Goal: Task Accomplishment & Management: Use online tool/utility

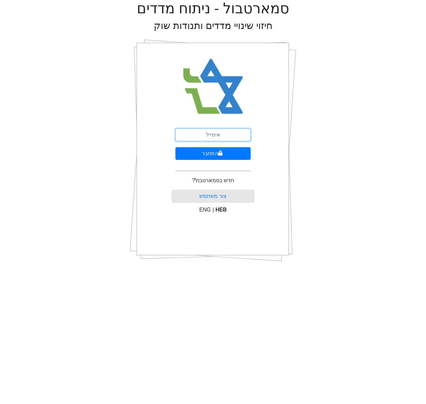
click at [221, 133] on input "email" at bounding box center [212, 134] width 75 height 13
type input "[EMAIL_ADDRESS][DOMAIN_NAME]"
click at [213, 155] on button "התחבר" at bounding box center [212, 153] width 75 height 13
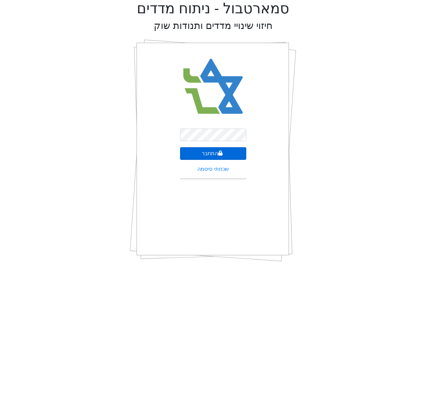
click at [211, 154] on button "התחבר" at bounding box center [213, 153] width 66 height 13
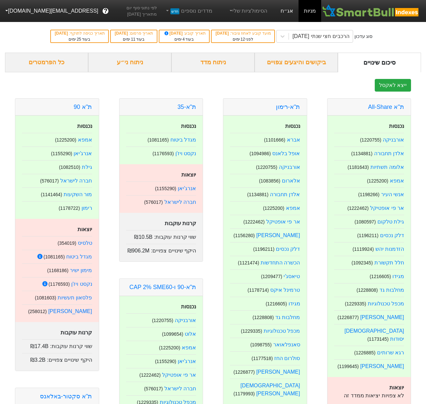
click at [284, 12] on link "אג״ח" at bounding box center [286, 11] width 23 height 22
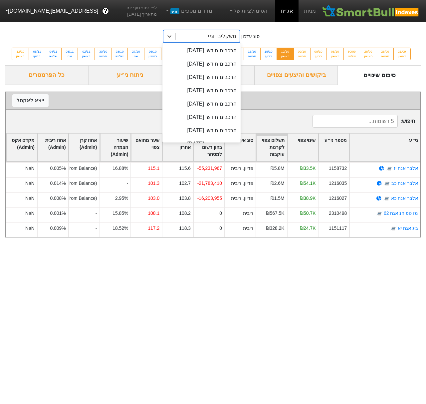
click at [201, 36] on div "משקלים יומי" at bounding box center [208, 36] width 64 height 12
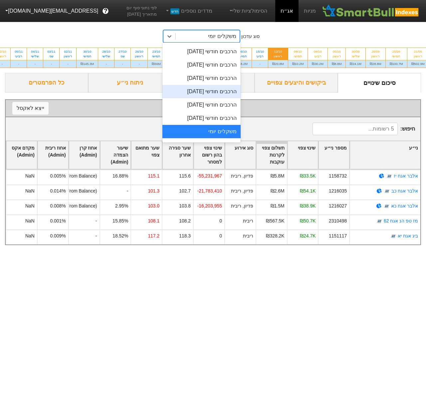
scroll to position [208, 0]
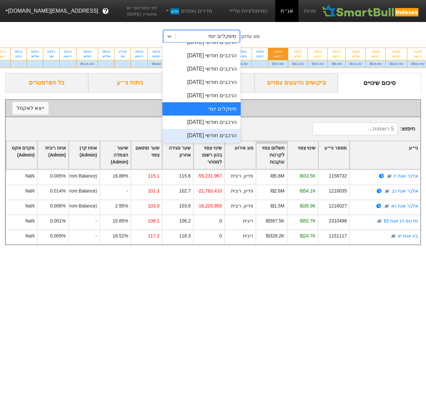
click at [205, 134] on div "הרכבים חודשי [DATE]" at bounding box center [201, 135] width 78 height 13
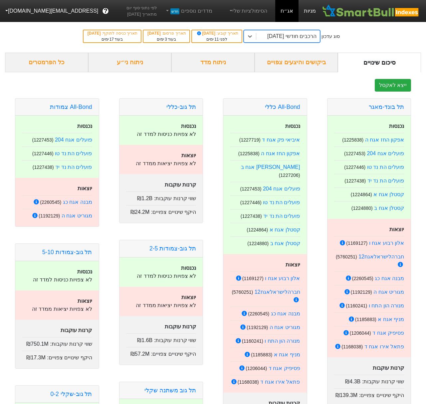
click at [311, 14] on link "מניות" at bounding box center [310, 11] width 23 height 22
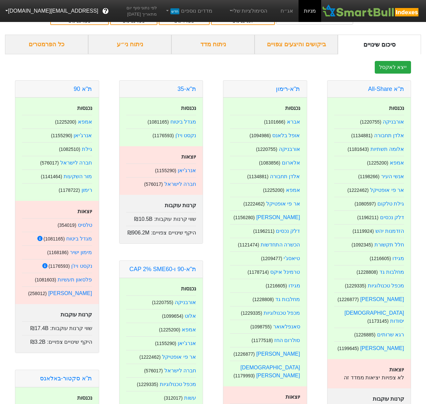
scroll to position [34, 0]
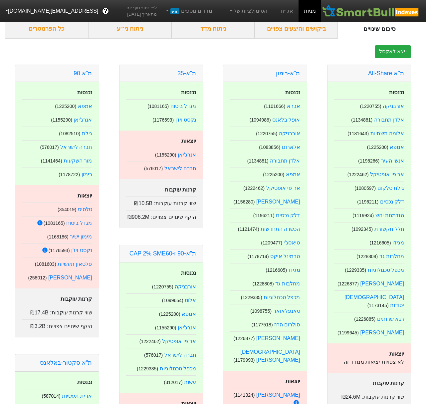
click at [22, 6] on button "[EMAIL_ADDRESS][DOMAIN_NAME]" at bounding box center [51, 11] width 102 height 12
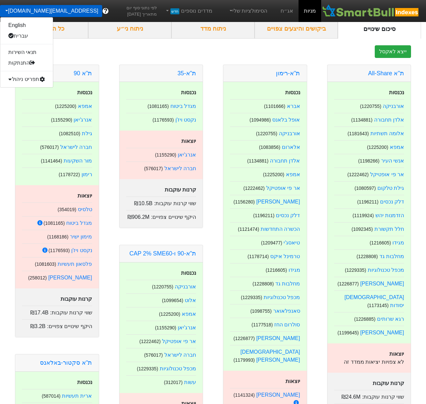
click at [29, 78] on div "תפריט ניהול" at bounding box center [26, 79] width 53 height 11
click at [28, 90] on link "טעינת נתונים" at bounding box center [26, 90] width 53 height 11
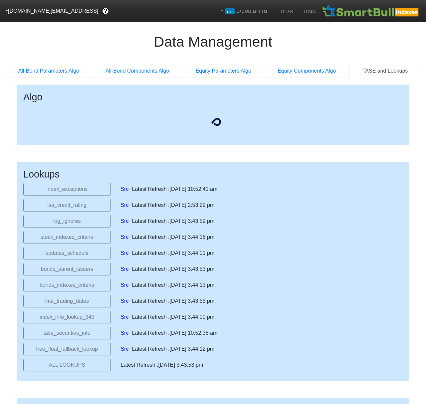
select select "2025-11-06T00:00:00.000Z"
select select "2025-10-29T00:00:00.000Z"
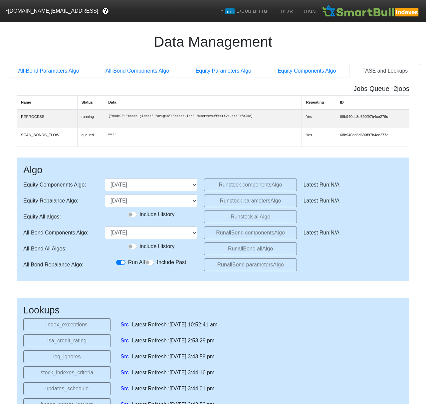
click at [31, 12] on button "[EMAIL_ADDRESS][DOMAIN_NAME]" at bounding box center [51, 11] width 102 height 12
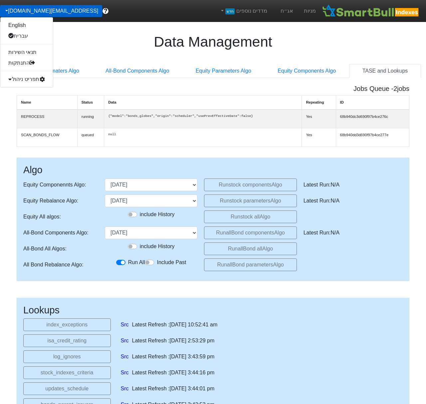
click at [34, 82] on div "תפריט ניהול" at bounding box center [26, 79] width 53 height 11
click at [122, 345] on link "Src" at bounding box center [125, 341] width 8 height 8
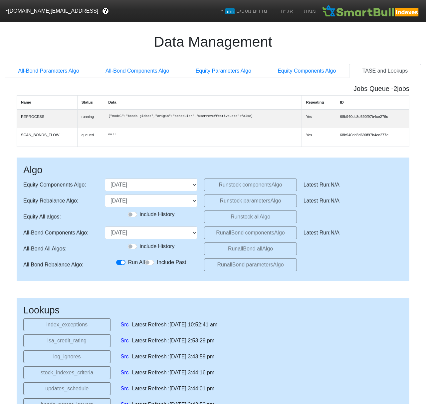
scroll to position [0, 4]
